Goal: Task Accomplishment & Management: Use online tool/utility

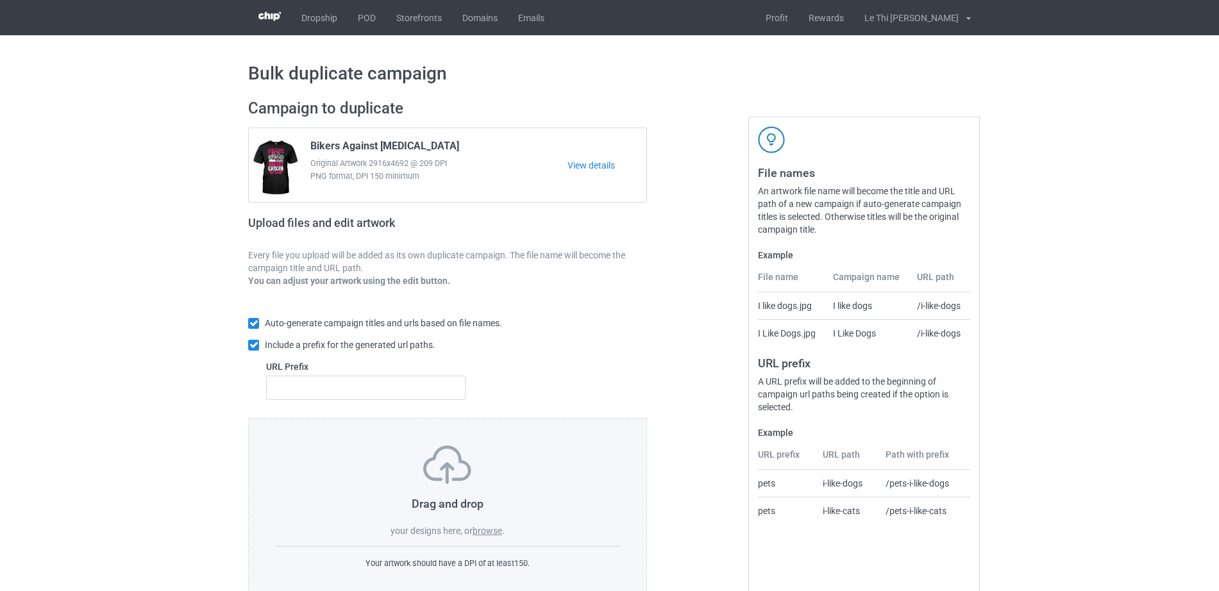
scroll to position [34, 0]
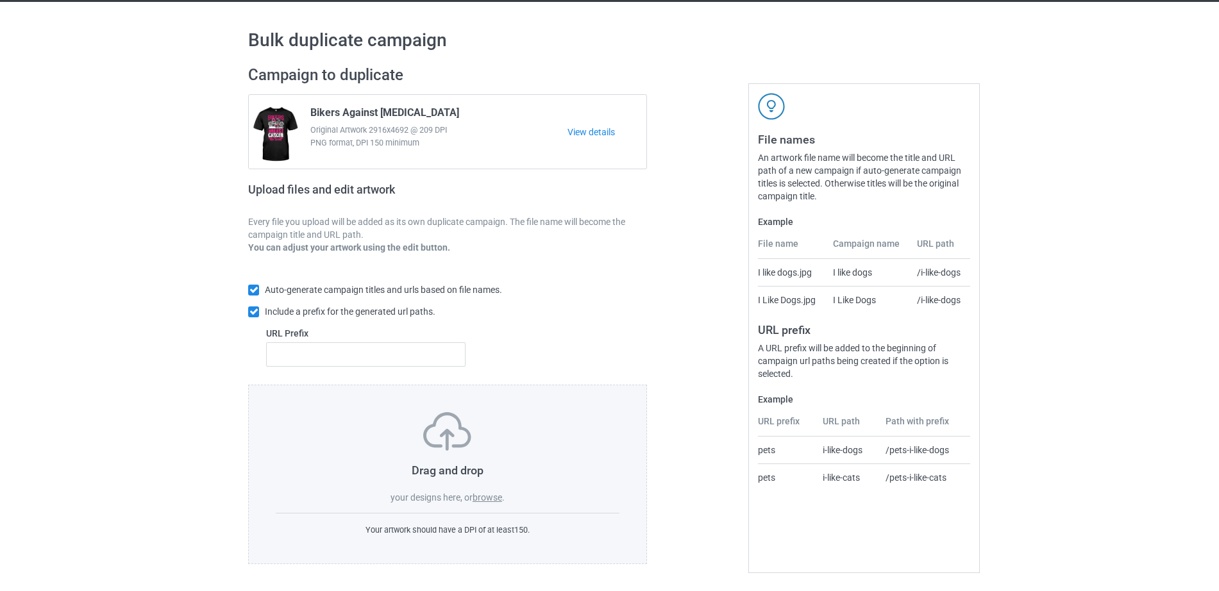
click at [487, 494] on label "browse" at bounding box center [487, 497] width 29 height 10
click at [0, 0] on input "browse" at bounding box center [0, 0] width 0 height 0
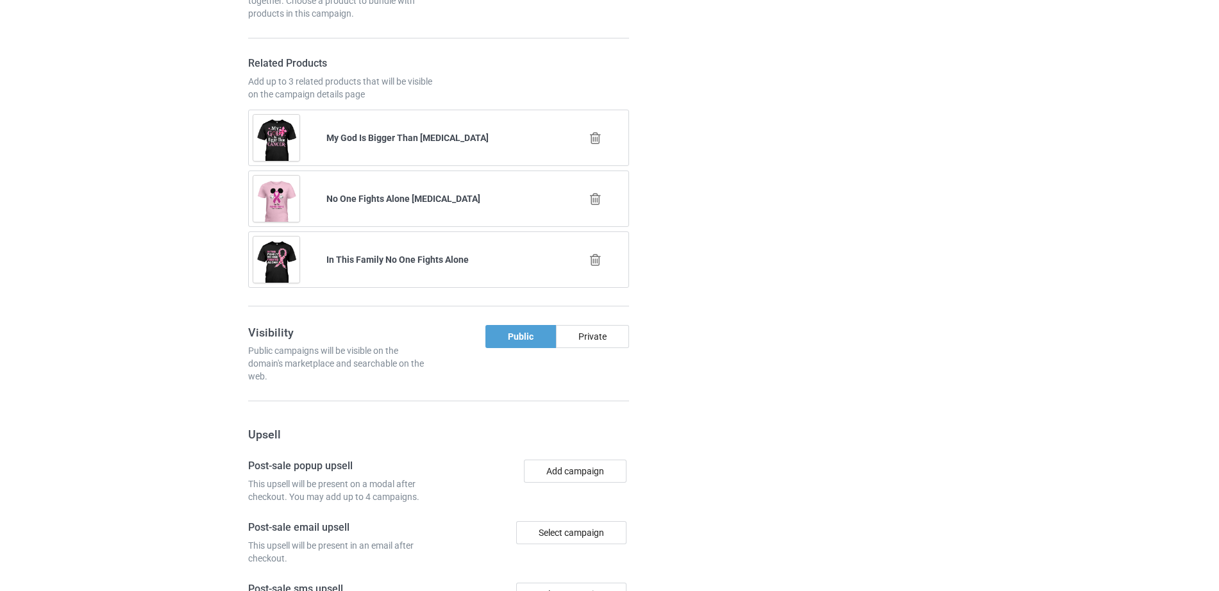
scroll to position [1828, 0]
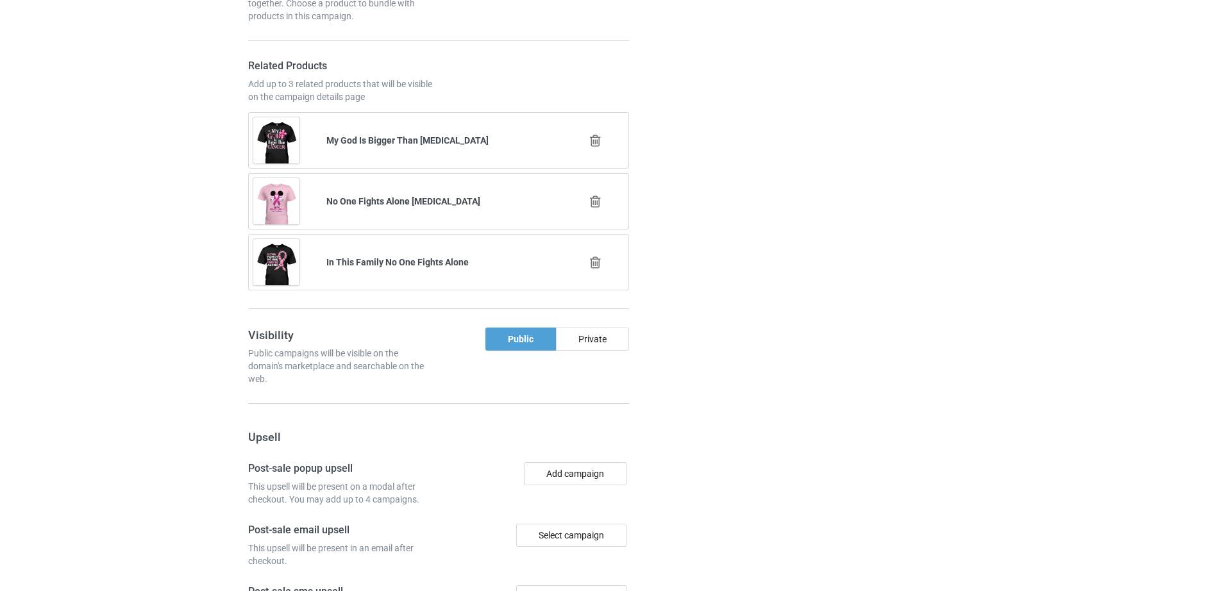
click at [600, 256] on icon at bounding box center [595, 262] width 16 height 13
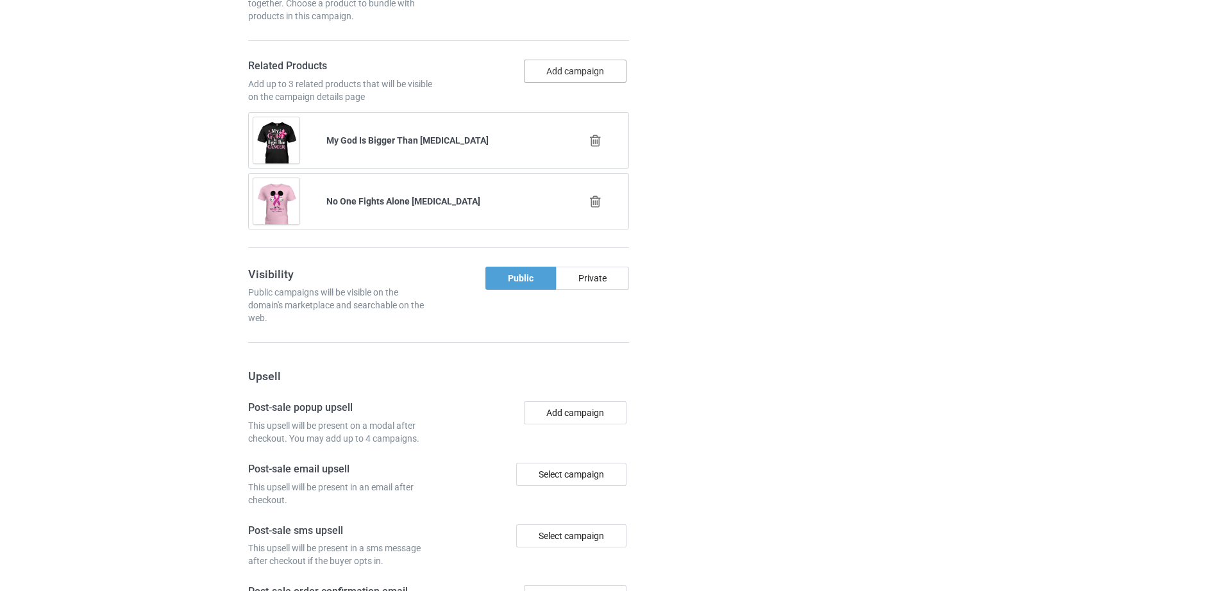
click at [575, 71] on button "Add campaign" at bounding box center [575, 71] width 103 height 23
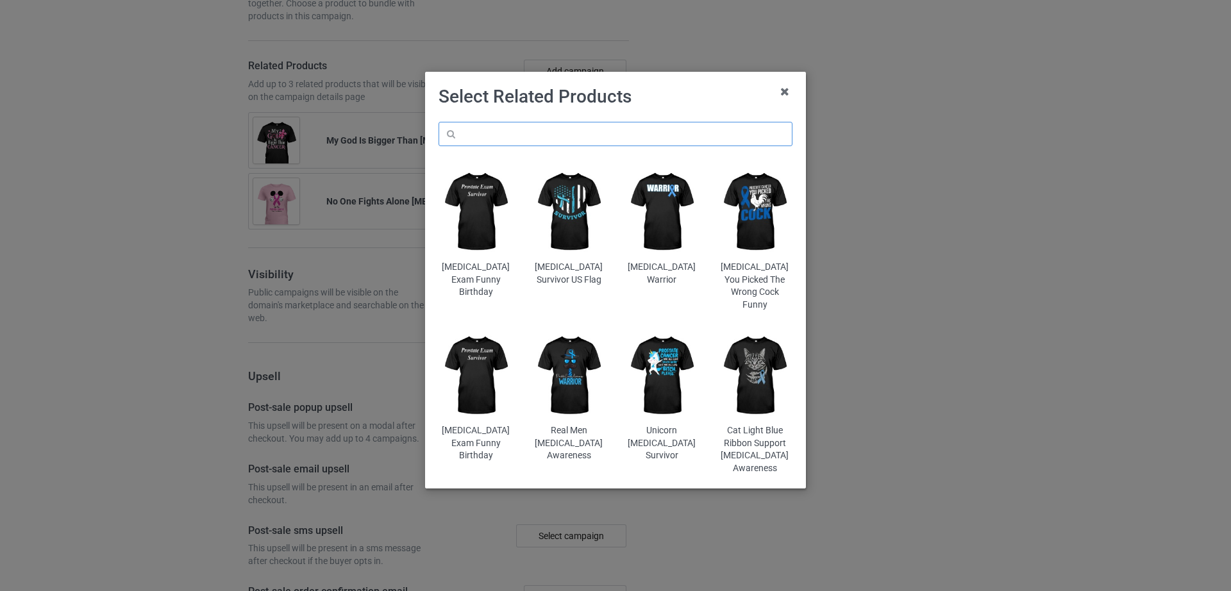
click at [510, 136] on input "text" at bounding box center [616, 134] width 354 height 24
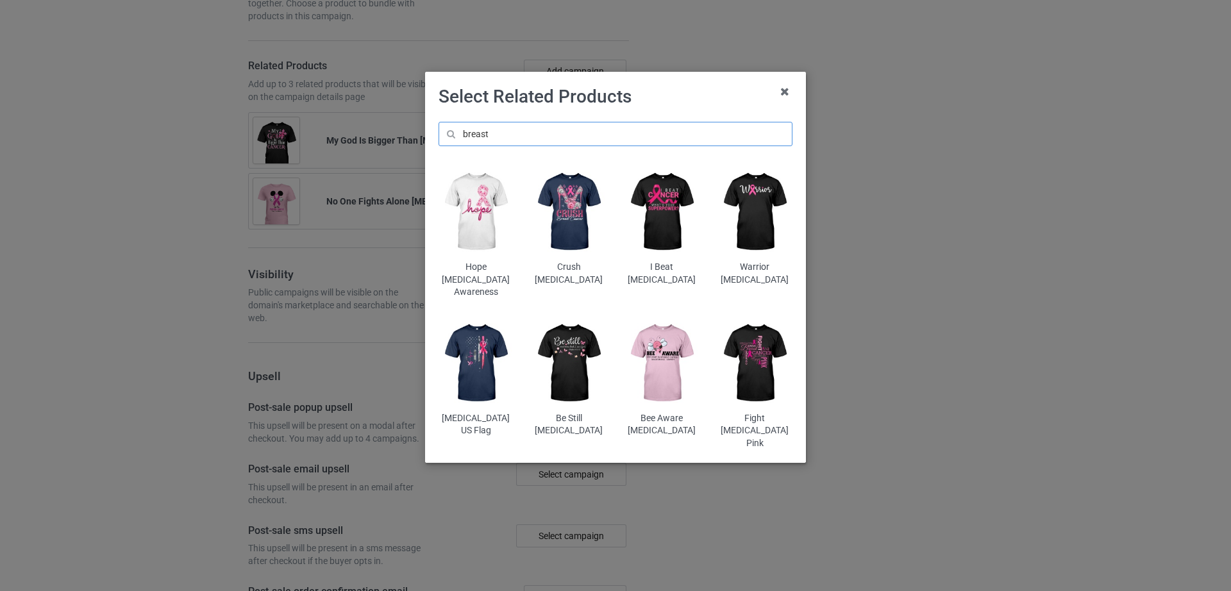
type input "breast"
click at [566, 228] on img at bounding box center [569, 212] width 75 height 94
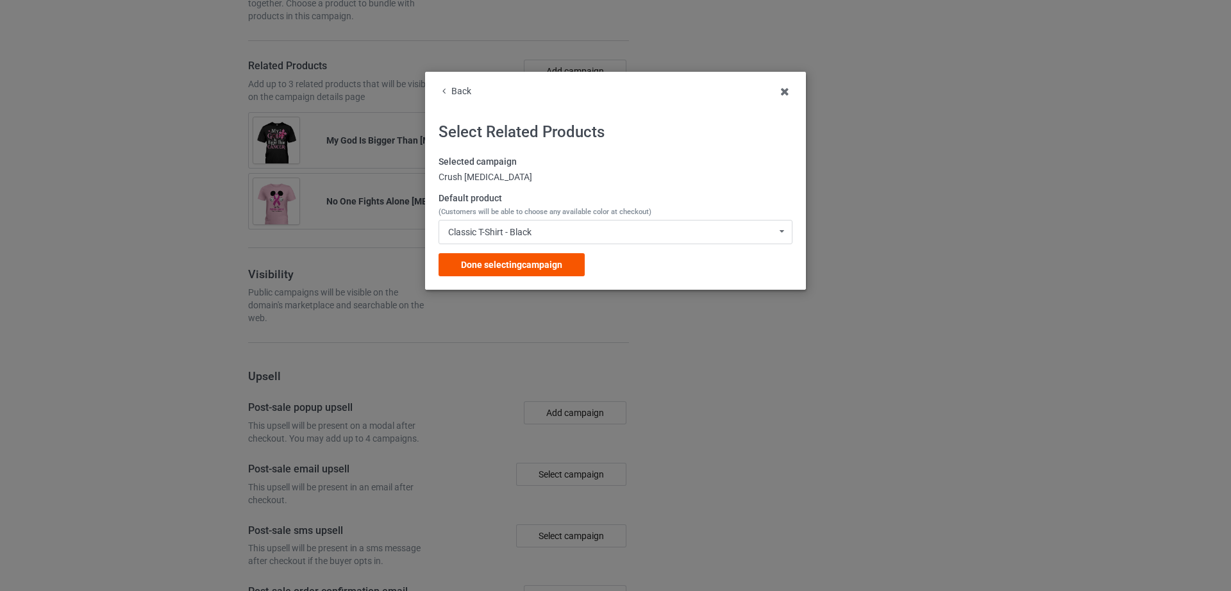
click at [535, 262] on span "Done selecting campaign" at bounding box center [511, 265] width 101 height 10
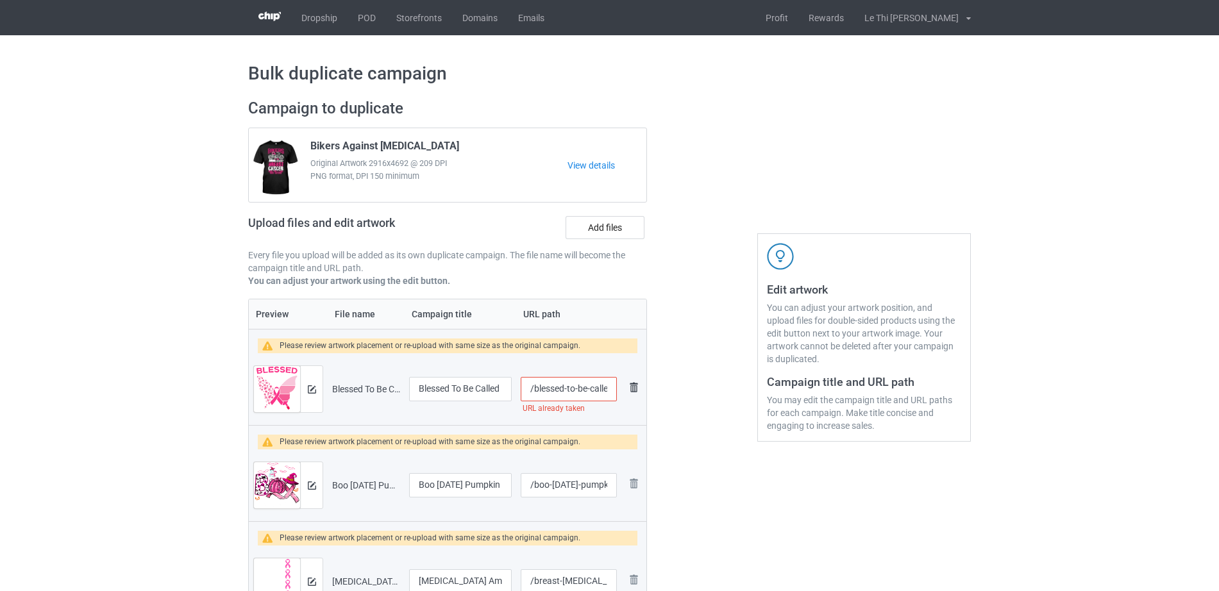
scroll to position [0, 97]
drag, startPoint x: 561, startPoint y: 386, endPoint x: 637, endPoint y: 387, distance: 75.7
click at [637, 387] on tr "Preview and edit artwork Blessed To Be Called [MEDICAL_DATA] Survivor.png Bless…" at bounding box center [448, 389] width 398 height 72
click at [581, 387] on input "/blessed-to-be-called-[MEDICAL_DATA]-survivor" at bounding box center [569, 389] width 96 height 24
drag, startPoint x: 544, startPoint y: 389, endPoint x: 634, endPoint y: 390, distance: 89.8
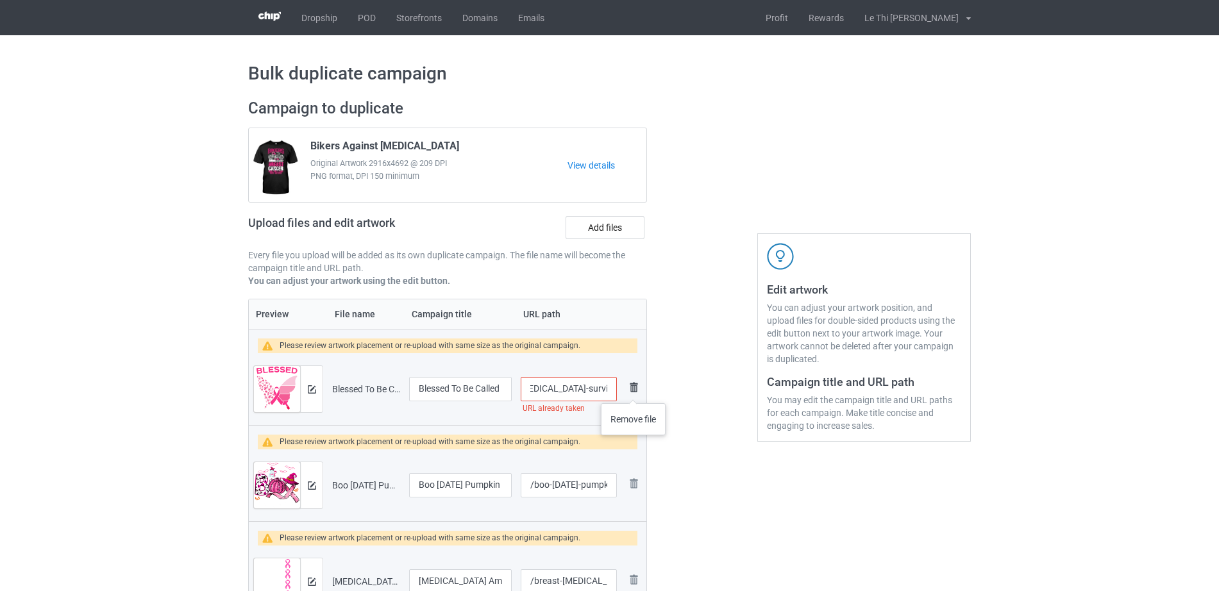
click at [634, 390] on tr "Preview and edit artwork Blessed To Be Called [MEDICAL_DATA] Survivor.png Bless…" at bounding box center [448, 389] width 398 height 72
type input "/blessed-to-be-called-breast"
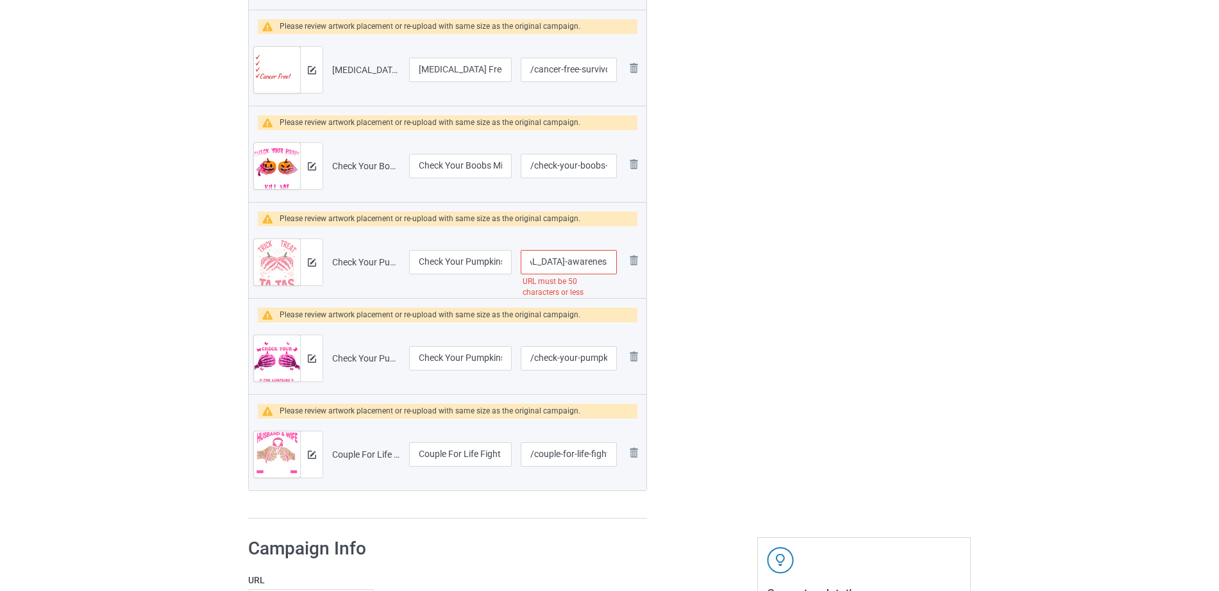
scroll to position [1066, 0]
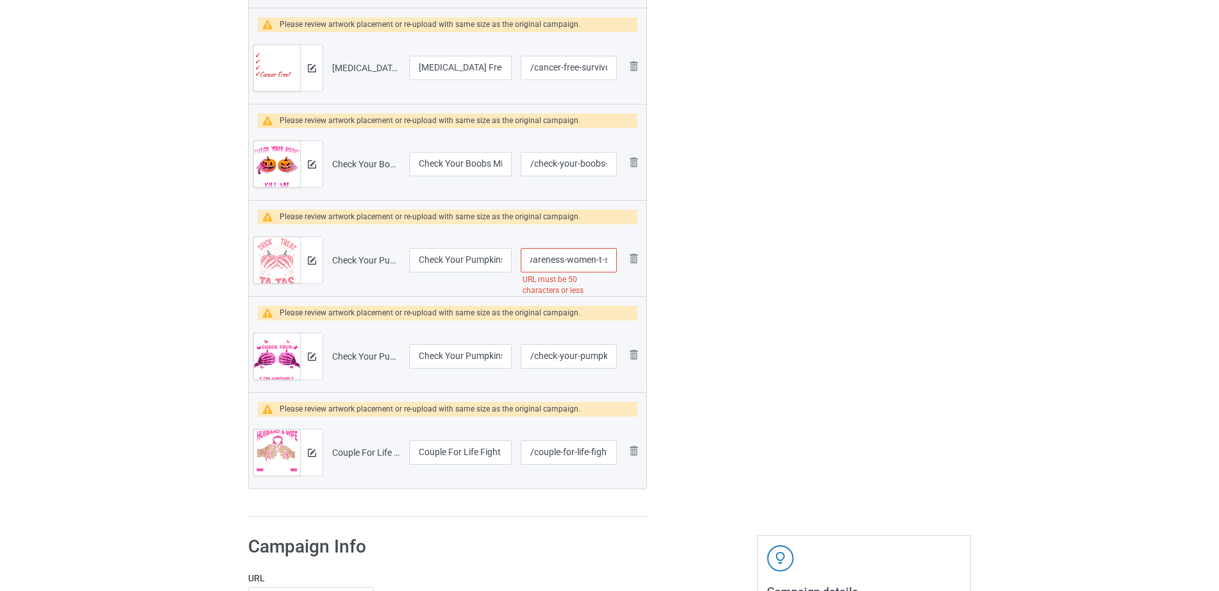
drag, startPoint x: 566, startPoint y: 265, endPoint x: 624, endPoint y: 264, distance: 58.4
click at [624, 264] on tr "Preview and edit artwork Check Your Pumpkins [MEDICAL_DATA] Awareness Women T-S…" at bounding box center [448, 260] width 398 height 72
click at [557, 265] on input "/check-your-pumpkins-[MEDICAL_DATA]-awareness-women-t-shirt" at bounding box center [569, 260] width 96 height 24
drag, startPoint x: 549, startPoint y: 261, endPoint x: 630, endPoint y: 262, distance: 81.4
click at [630, 262] on tr "Preview and edit artwork Check Your Pumpkins [MEDICAL_DATA] Awareness Women T-S…" at bounding box center [448, 260] width 398 height 72
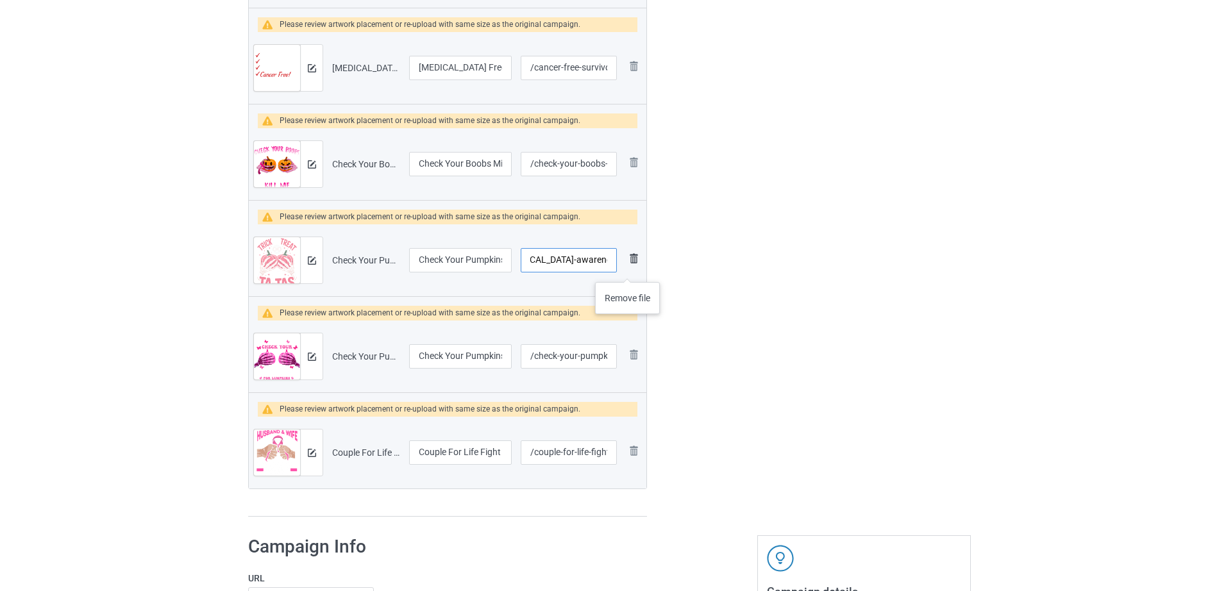
scroll to position [0, 114]
type input "/check-your-pumpkins-[MEDICAL_DATA]-awareness"
drag, startPoint x: 432, startPoint y: 258, endPoint x: 500, endPoint y: 266, distance: 68.5
click at [500, 266] on input "Check Your Pumpkins [MEDICAL_DATA] Awareness Women T-Shirt" at bounding box center [460, 260] width 103 height 24
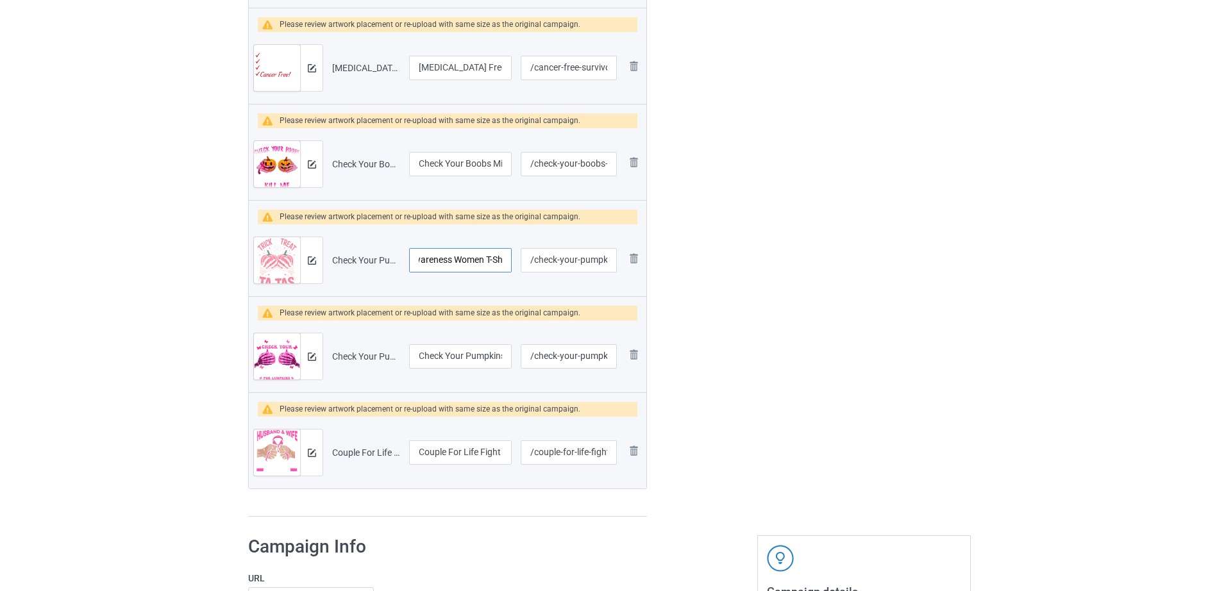
click at [469, 265] on input "Check Your Pumpkins [MEDICAL_DATA] Awareness Women T-Shirt" at bounding box center [460, 260] width 103 height 24
drag, startPoint x: 439, startPoint y: 262, endPoint x: 489, endPoint y: 259, distance: 50.7
click at [489, 259] on input "Check Your Pumpkins [MEDICAL_DATA] Awareness Women T-Shirt" at bounding box center [460, 260] width 103 height 24
click at [442, 259] on input "Check Your Pumpkins [MEDICAL_DATA] Awareness Women T-Shirt" at bounding box center [460, 260] width 103 height 24
drag, startPoint x: 443, startPoint y: 259, endPoint x: 495, endPoint y: 260, distance: 51.9
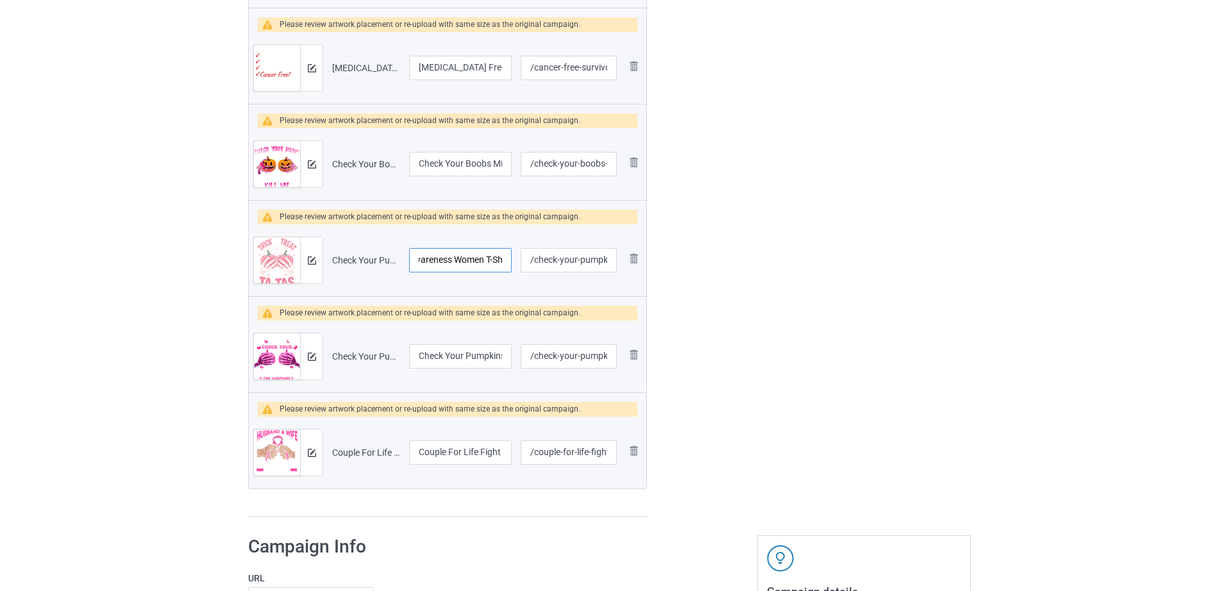
click at [495, 260] on input "Check Your Pumpkins [MEDICAL_DATA] Awareness Women T-Shirt" at bounding box center [460, 260] width 103 height 24
type input "Check Your Pumpkins [MEDICAL_DATA] Awareness"
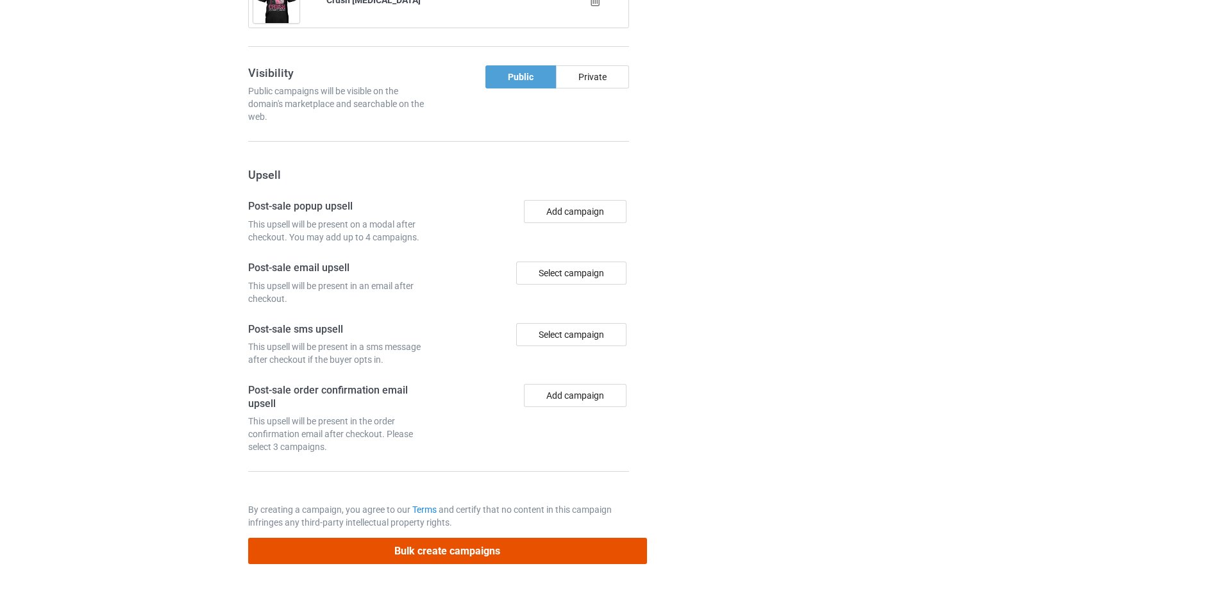
click at [482, 553] on button "Bulk create campaigns" at bounding box center [447, 551] width 399 height 26
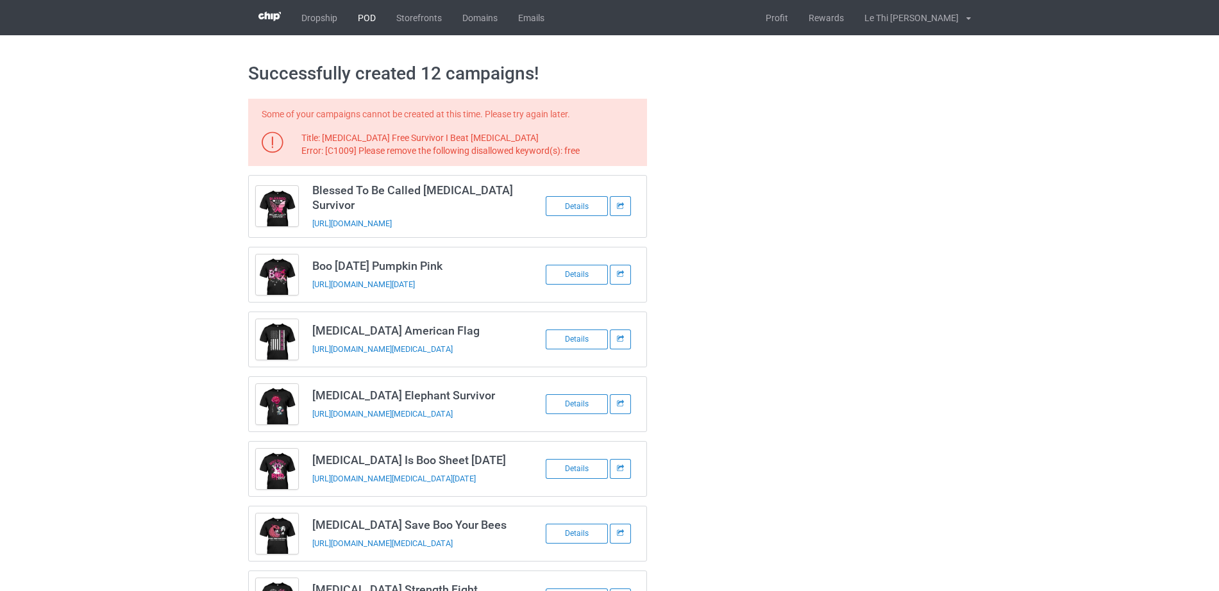
click at [369, 12] on link "POD" at bounding box center [367, 17] width 38 height 35
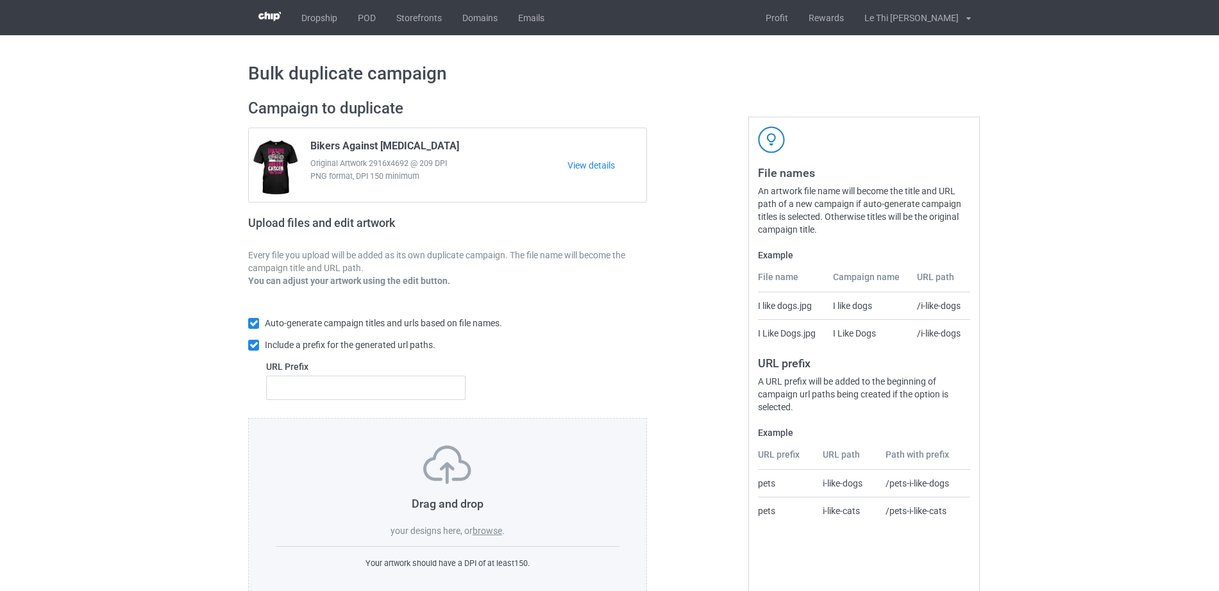
scroll to position [34, 0]
